Goal: Use online tool/utility: Utilize a website feature to perform a specific function

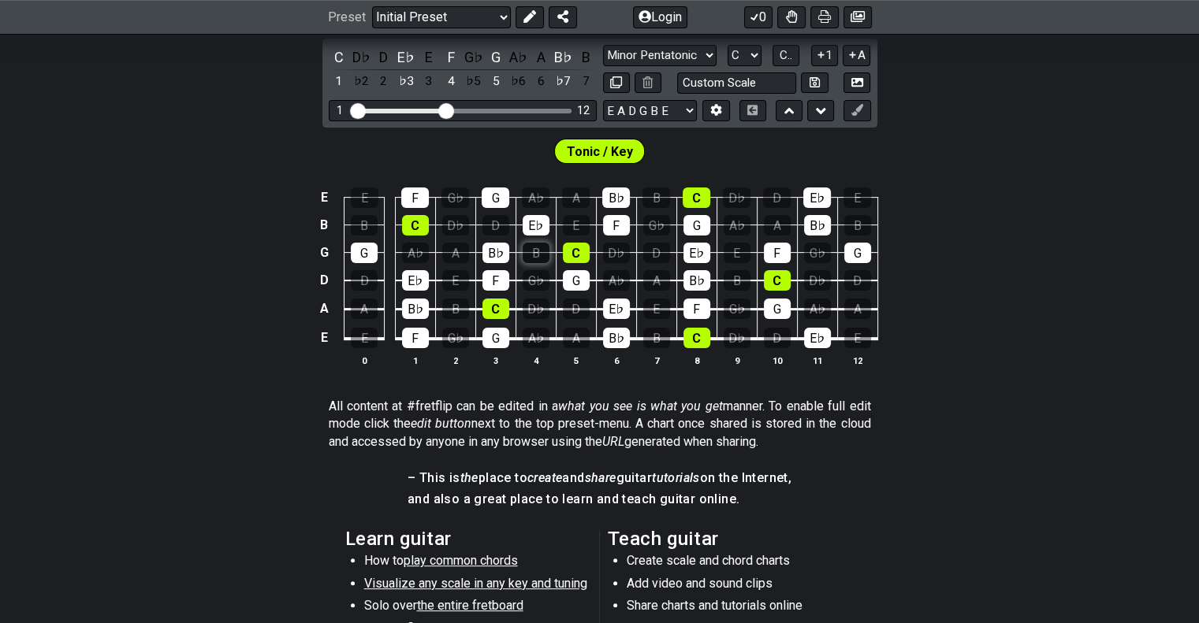
scroll to position [236, 0]
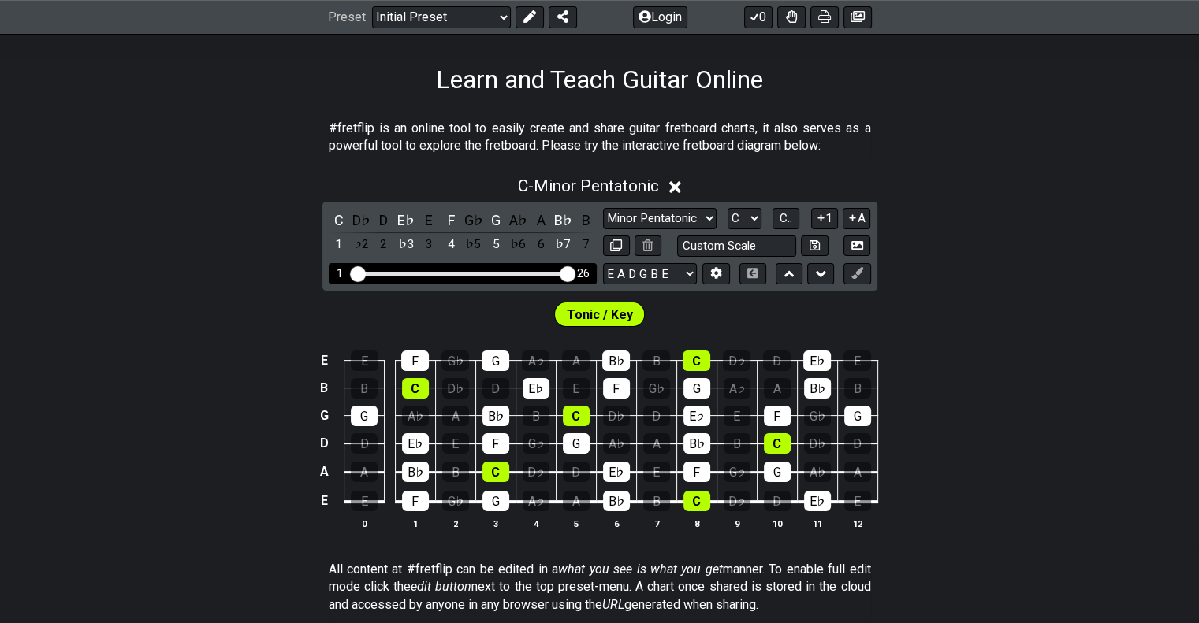
drag, startPoint x: 447, startPoint y: 271, endPoint x: 587, endPoint y: 281, distance: 140.6
click at [575, 273] on input "Visible fret range" at bounding box center [463, 273] width 224 height 0
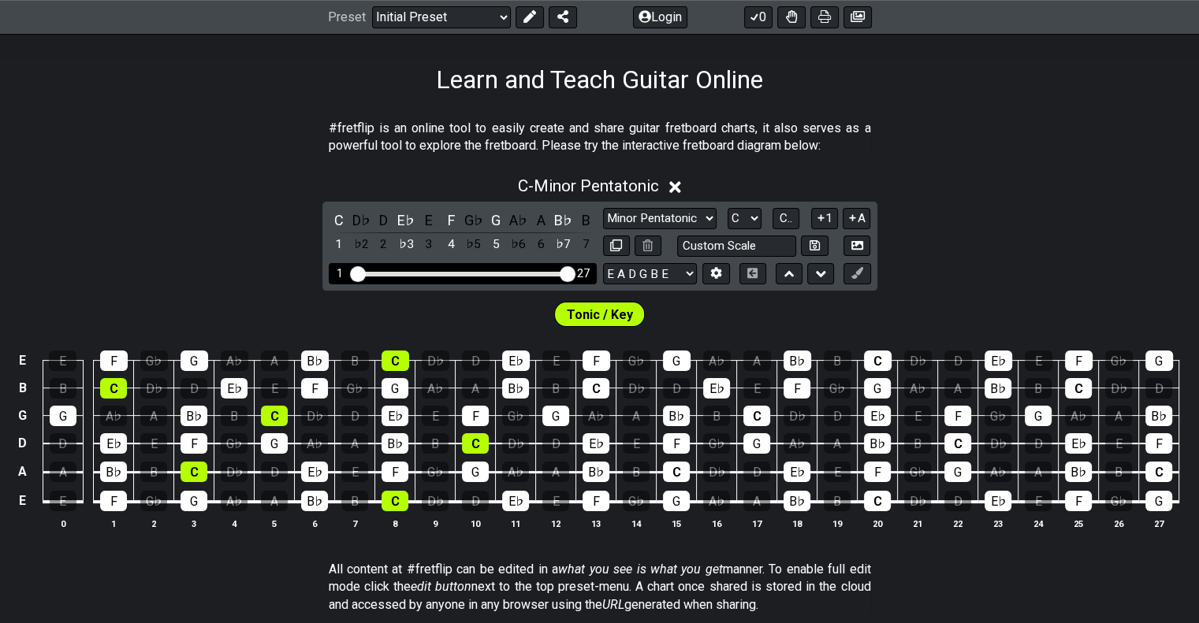
drag, startPoint x: 552, startPoint y: 280, endPoint x: 537, endPoint y: 280, distance: 15.0
click at [537, 280] on div "1 27" at bounding box center [463, 273] width 268 height 21
drag, startPoint x: 563, startPoint y: 275, endPoint x: 542, endPoint y: 276, distance: 21.3
click at [542, 273] on input "Visible fret range" at bounding box center [463, 273] width 224 height 0
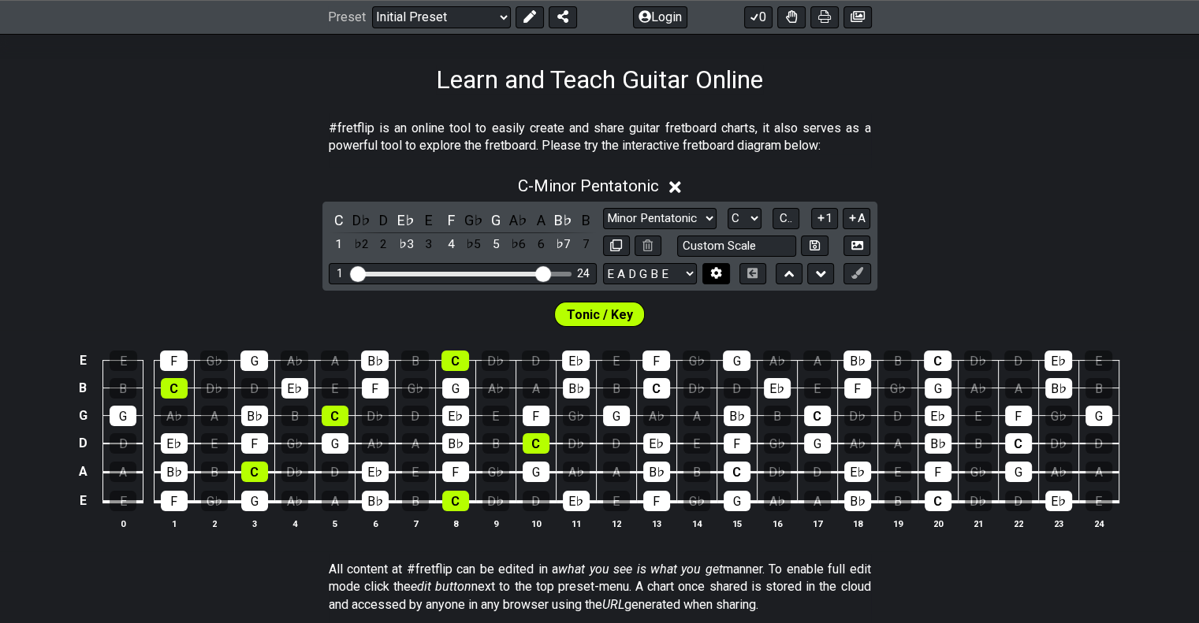
click at [724, 273] on button at bounding box center [715, 273] width 27 height 21
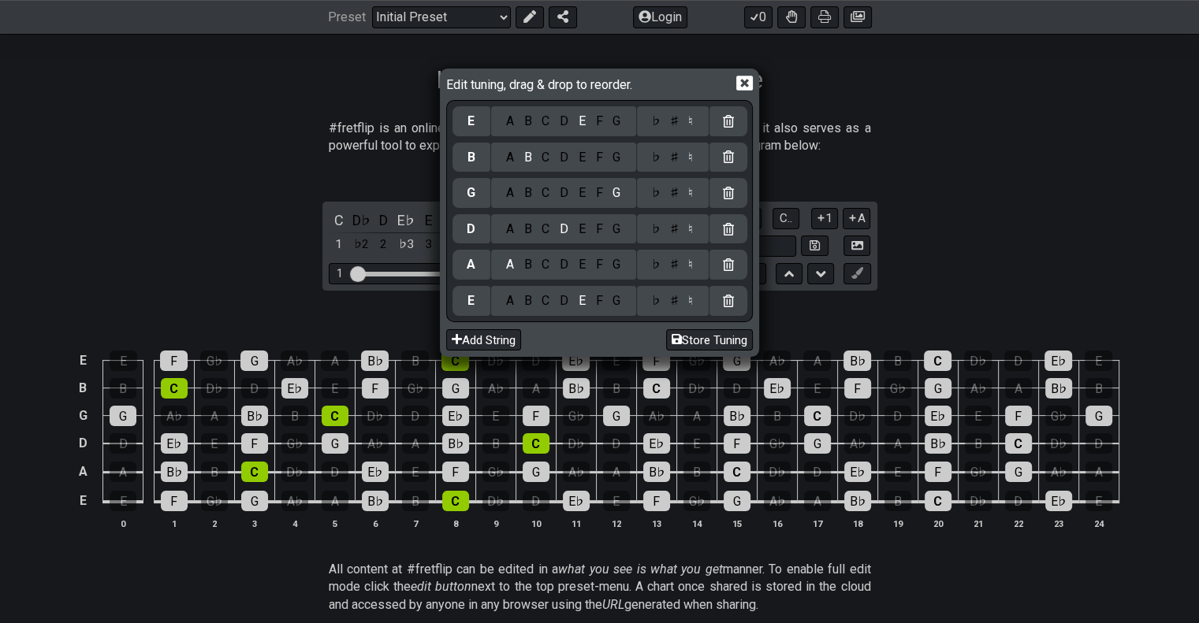
click at [745, 82] on icon at bounding box center [744, 83] width 17 height 17
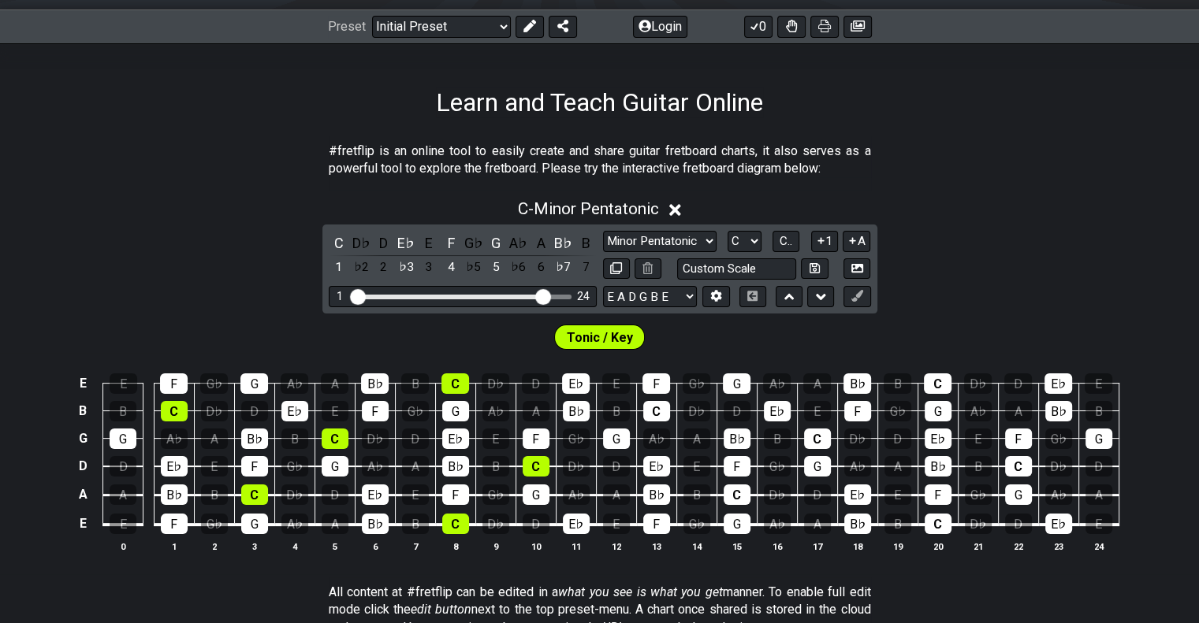
scroll to position [158, 0]
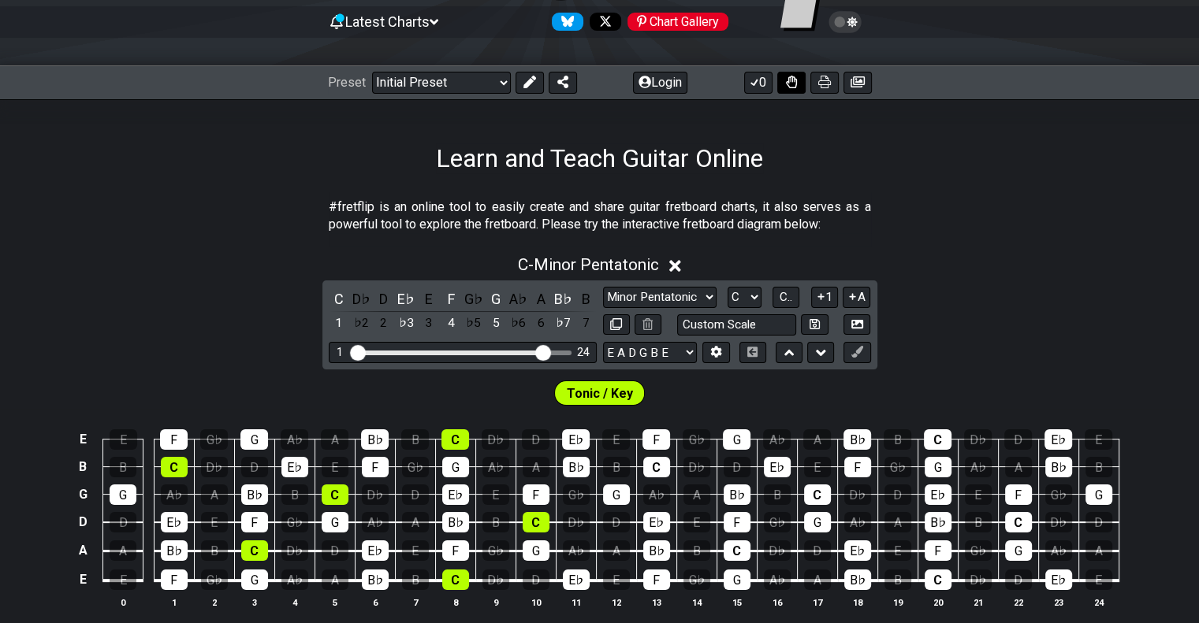
click at [786, 78] on icon at bounding box center [791, 82] width 11 height 13
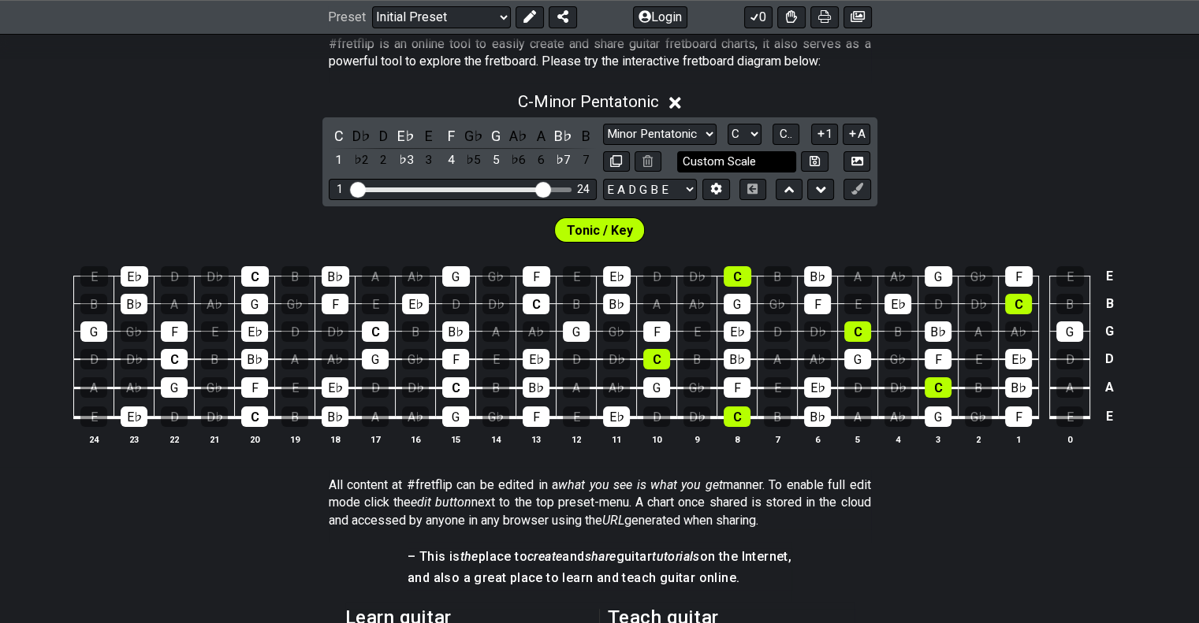
scroll to position [236, 0]
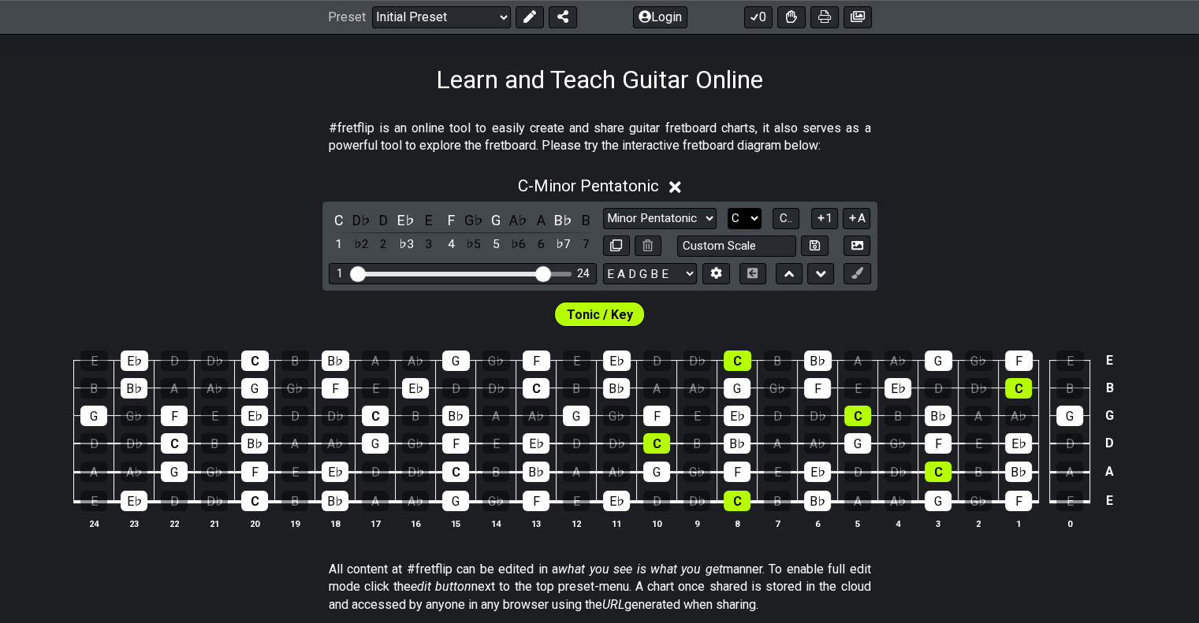
click at [758, 216] on select "A♭ A A♯ B♭ B C C♯ D♭ D D♯ E♭ E F F♯ G♭ G G♯" at bounding box center [744, 218] width 34 height 21
select select "E"
click at [727, 208] on select "A♭ A A♯ B♭ B C C♯ D♭ D D♯ E♭ E F F♯ G♭ G G♯" at bounding box center [744, 218] width 34 height 21
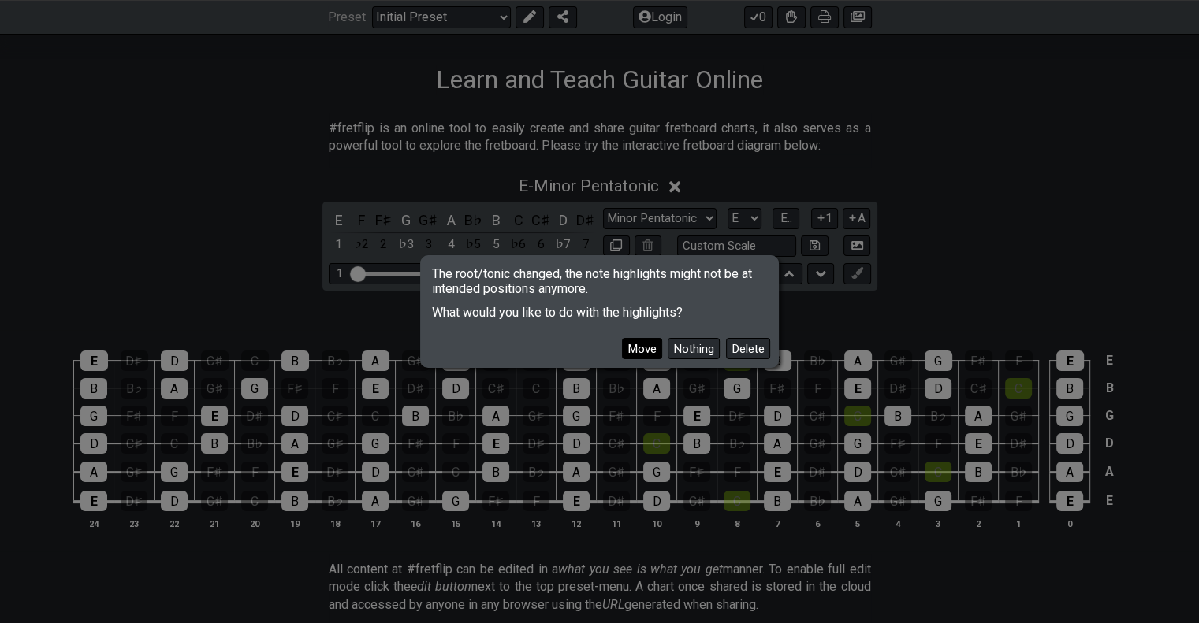
click at [646, 351] on button "Move" at bounding box center [642, 348] width 40 height 21
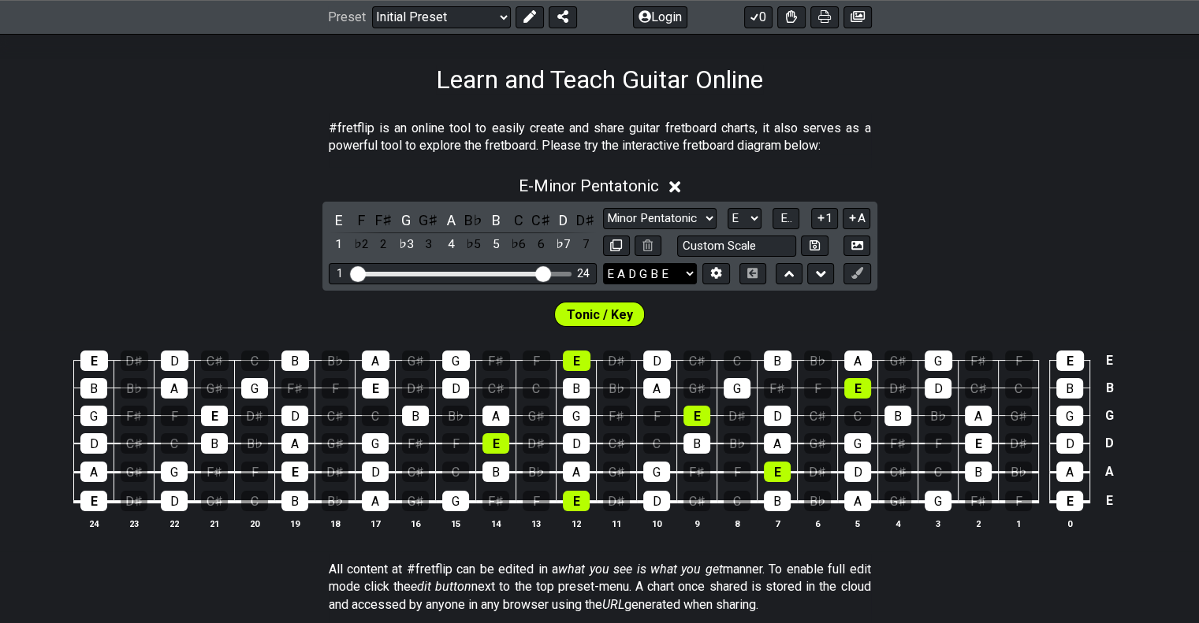
click at [660, 277] on select "E A D G B E E A D G B E E A D G B E B E A D F♯ B A D G C E A D A D G B E E♭ A♭ …" at bounding box center [650, 273] width 94 height 21
select select "D A D G B E"
click at [603, 263] on select "E A D G B E E A D G B E E A D G B E B E A D F♯ B A D G C E A D A D G B E E♭ A♭ …" at bounding box center [650, 273] width 94 height 21
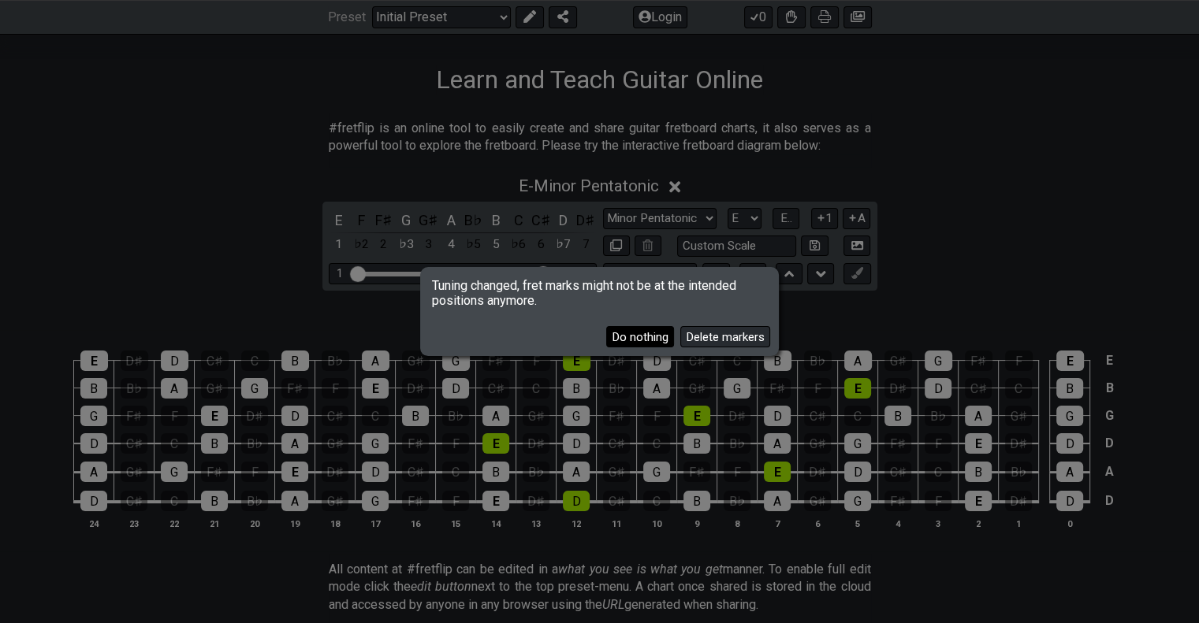
click at [635, 340] on button "Do nothing" at bounding box center [640, 336] width 68 height 21
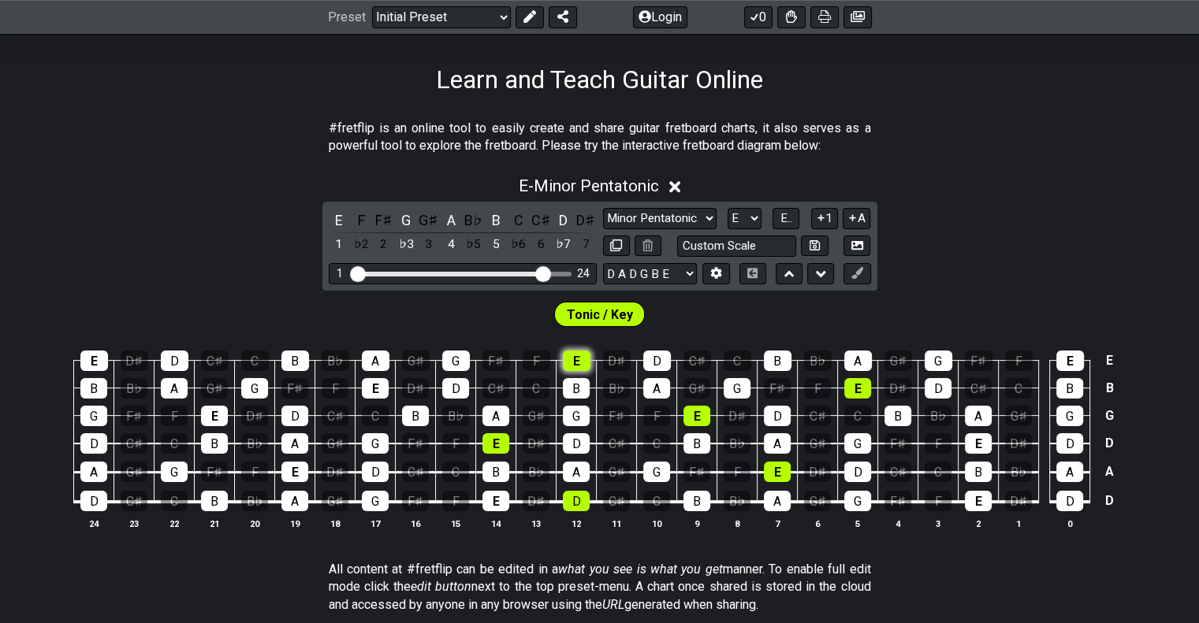
click at [583, 359] on div "E" at bounding box center [577, 361] width 28 height 20
click at [450, 347] on td "G" at bounding box center [456, 347] width 40 height 28
click at [456, 365] on div "G" at bounding box center [456, 361] width 28 height 20
click at [459, 363] on div "G" at bounding box center [456, 361] width 28 height 20
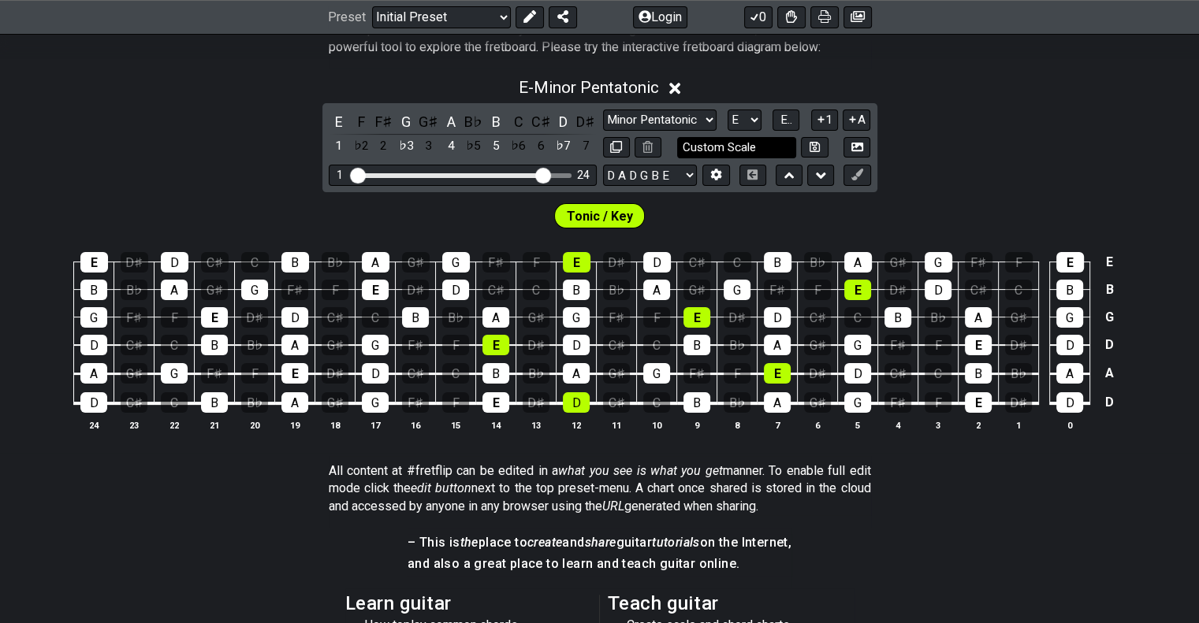
scroll to position [630, 0]
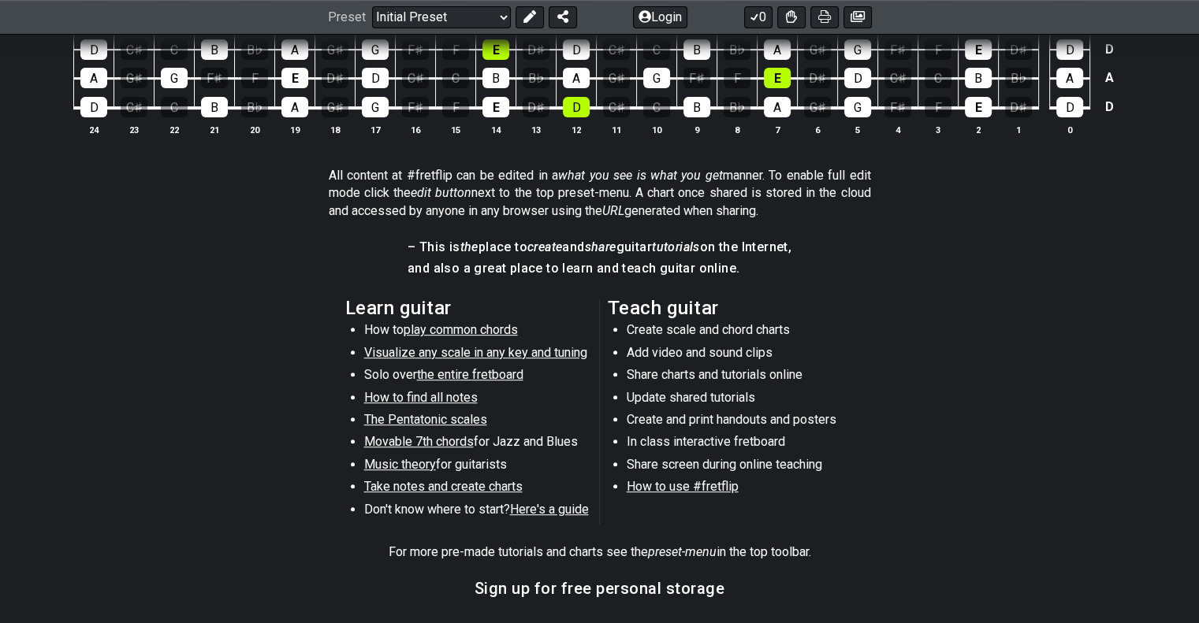
click at [474, 332] on span "play common chords" at bounding box center [461, 329] width 114 height 15
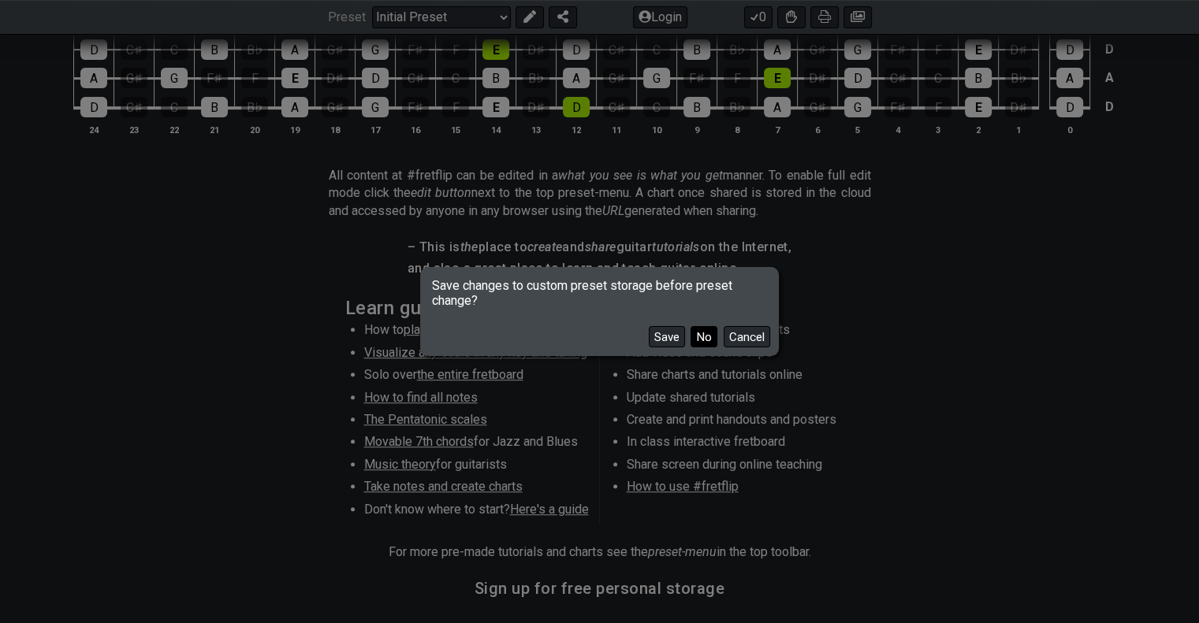
click at [706, 341] on button "No" at bounding box center [703, 336] width 27 height 21
select select "/common-guitar-chords"
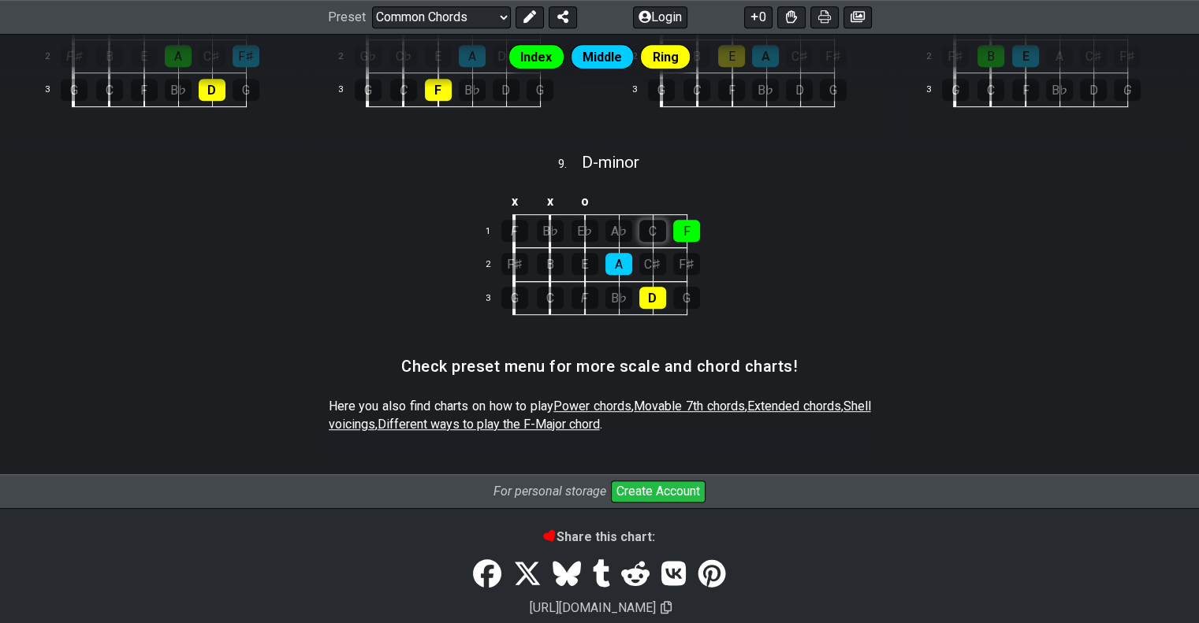
scroll to position [315, 0]
